Goal: Information Seeking & Learning: Learn about a topic

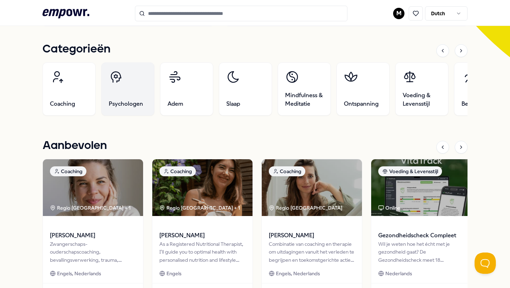
click at [137, 102] on span "Psychologen" at bounding box center [126, 104] width 34 height 9
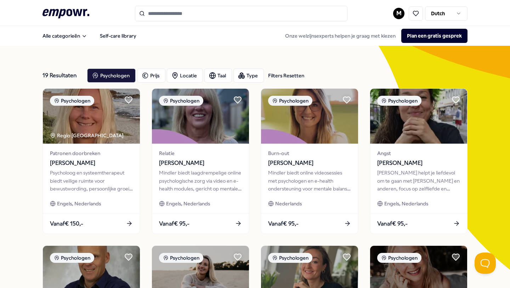
click at [273, 79] on div "Filters Resetten" at bounding box center [286, 76] width 36 height 8
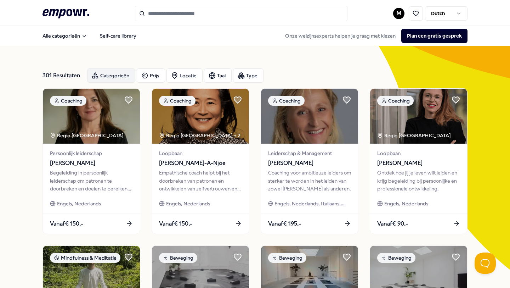
click at [130, 78] on div "Categorieën" at bounding box center [111, 75] width 48 height 14
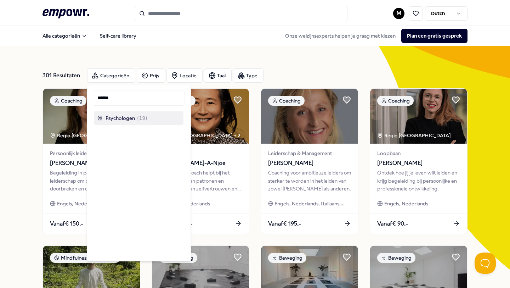
type input "******"
click at [119, 118] on span "Psychologen" at bounding box center [120, 118] width 29 height 8
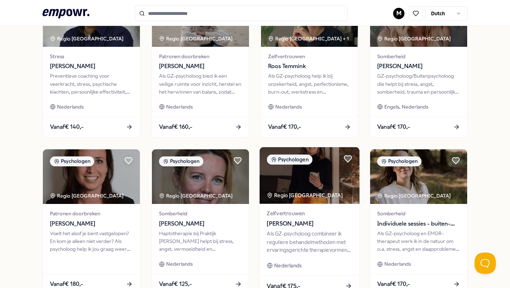
scroll to position [339, 0]
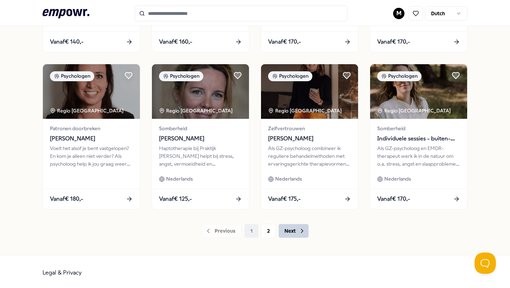
click at [299, 231] on icon at bounding box center [302, 230] width 7 height 7
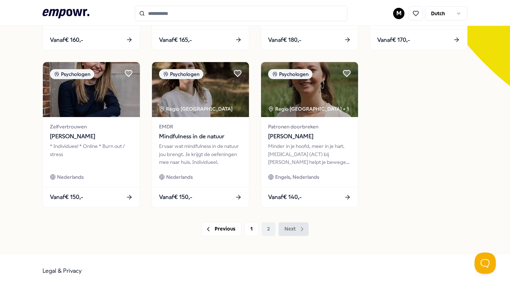
scroll to position [182, 0]
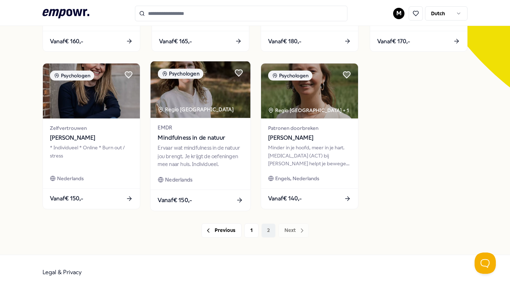
click at [216, 154] on div "Ervaar wat mindfulness in de natuur jou brengt. Je krijgt de oefeningen mee naa…" at bounding box center [200, 156] width 85 height 24
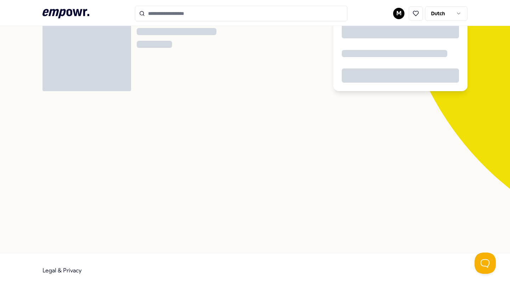
scroll to position [46, 0]
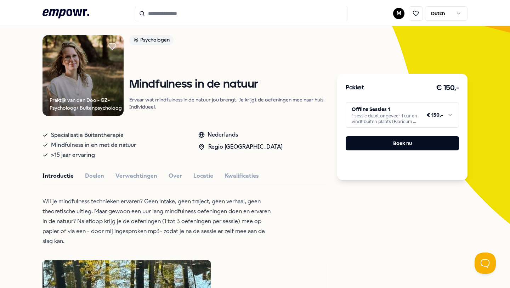
click at [368, 115] on html ".empowr-logo_svg__cls-1{fill:#03032f} M Dutch Alle categorieën Self-care librar…" at bounding box center [255, 144] width 510 height 288
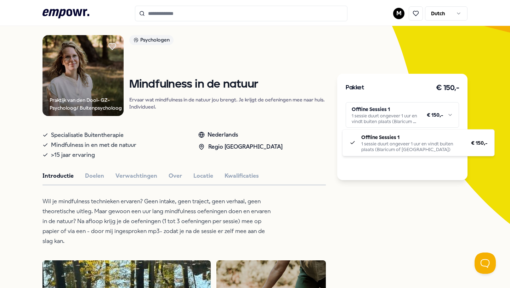
click at [299, 130] on html ".empowr-logo_svg__cls-1{fill:#03032f} M Dutch Alle categorieën Self-care librar…" at bounding box center [255, 144] width 510 height 288
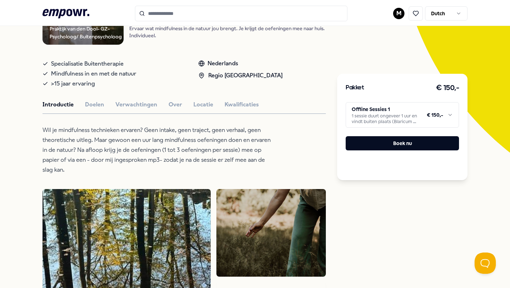
scroll to position [118, 0]
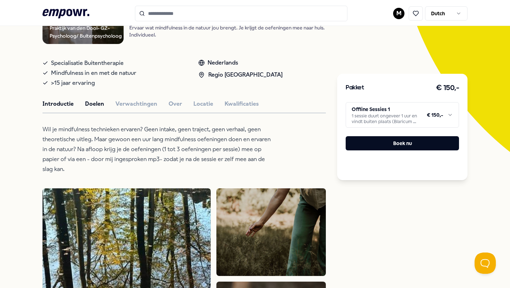
click at [99, 104] on button "Doelen" at bounding box center [94, 103] width 19 height 9
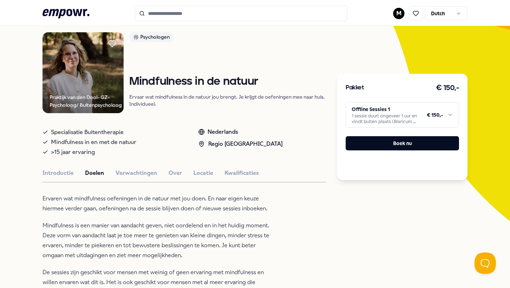
scroll to position [0, 0]
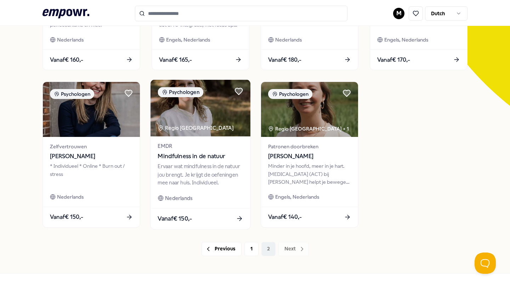
scroll to position [182, 0]
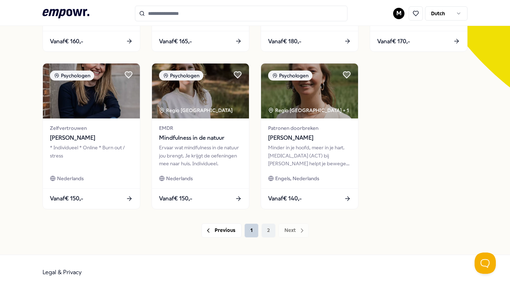
click at [246, 230] on button "1" at bounding box center [251, 230] width 14 height 14
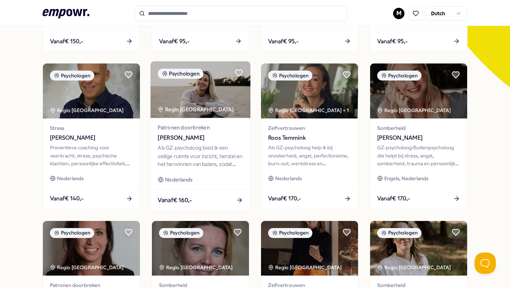
click at [196, 146] on div "Als GZ-psycholoog bied ik een veilige ruimte voor inzicht, herstel en het herwi…" at bounding box center [200, 156] width 85 height 24
